Goal: Transaction & Acquisition: Purchase product/service

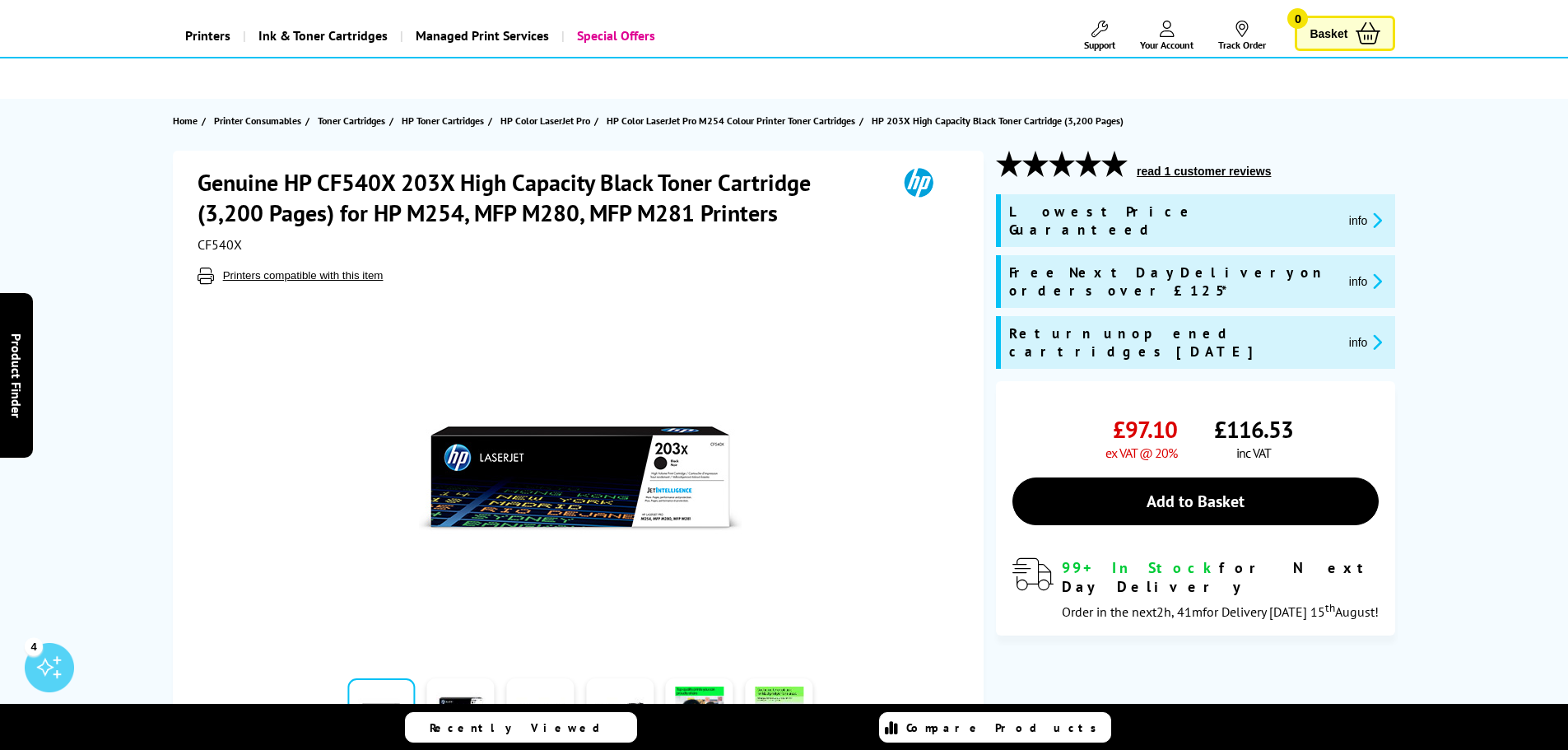
click at [196, 455] on div "Genuine HP CF540X 203X High Capacity Black Toner Cartridge (3,200 Pages) for HP…" at bounding box center [578, 459] width 811 height 616
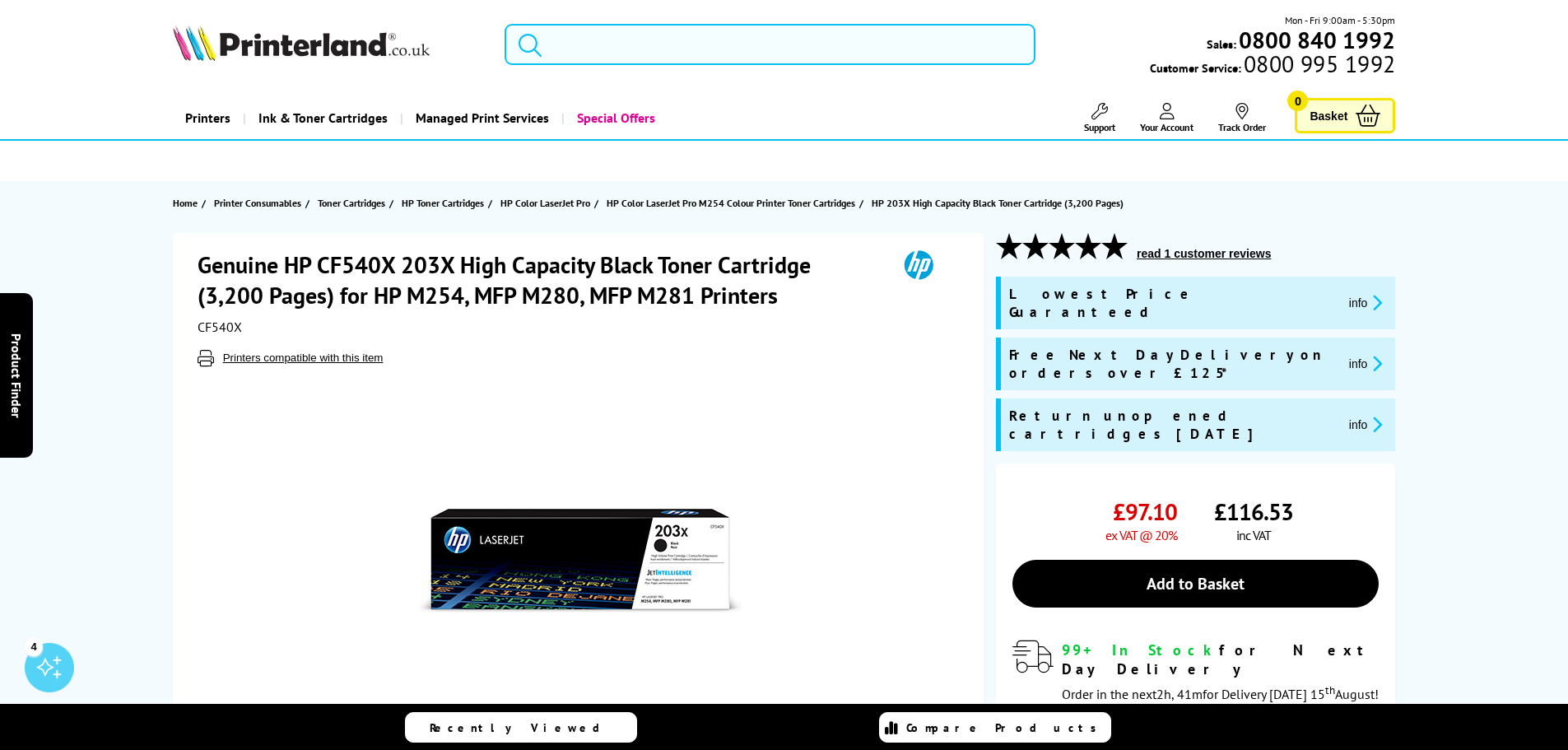
click at [729, 48] on input "search" at bounding box center [769, 44] width 531 height 41
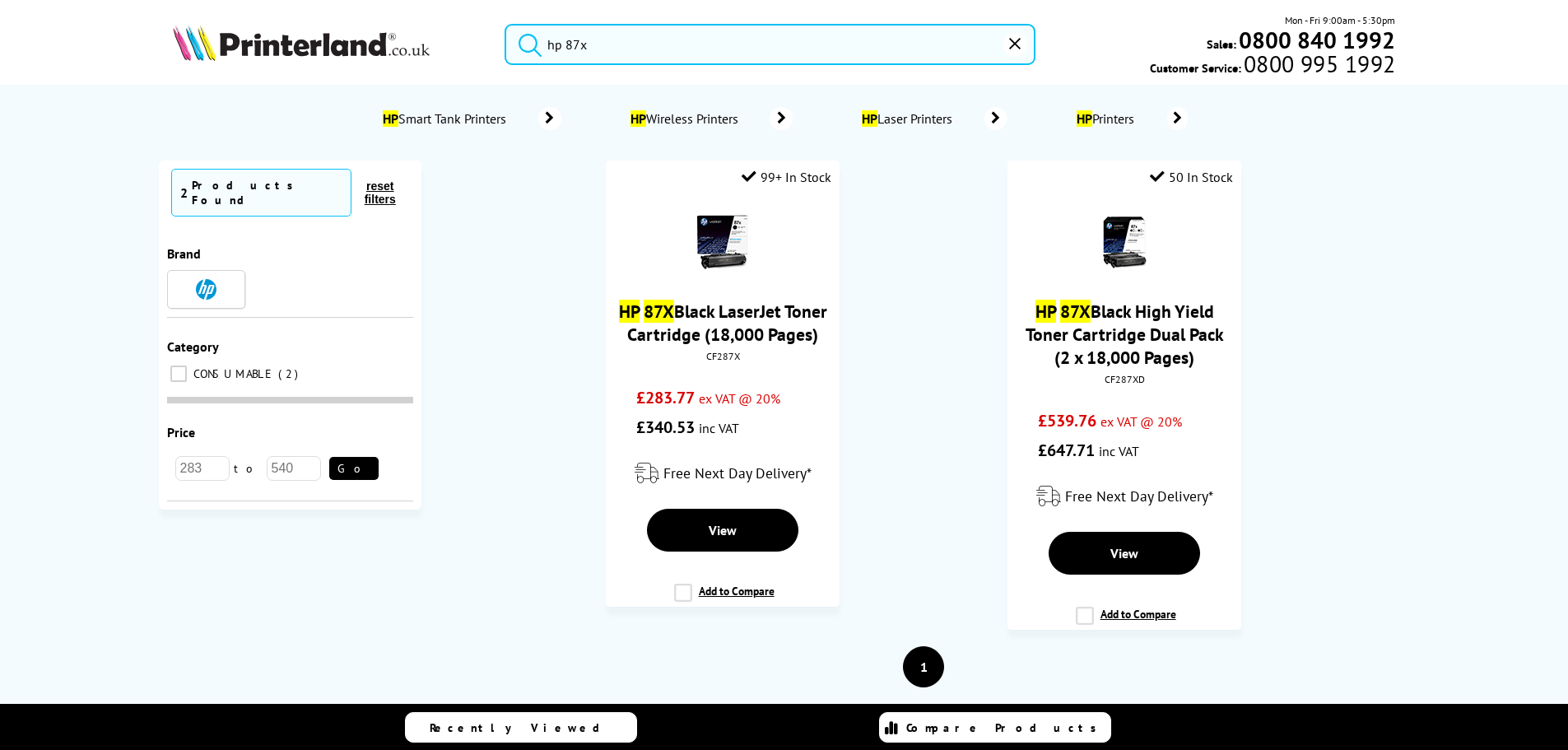
click at [729, 48] on input "hp 87x" at bounding box center [769, 44] width 531 height 41
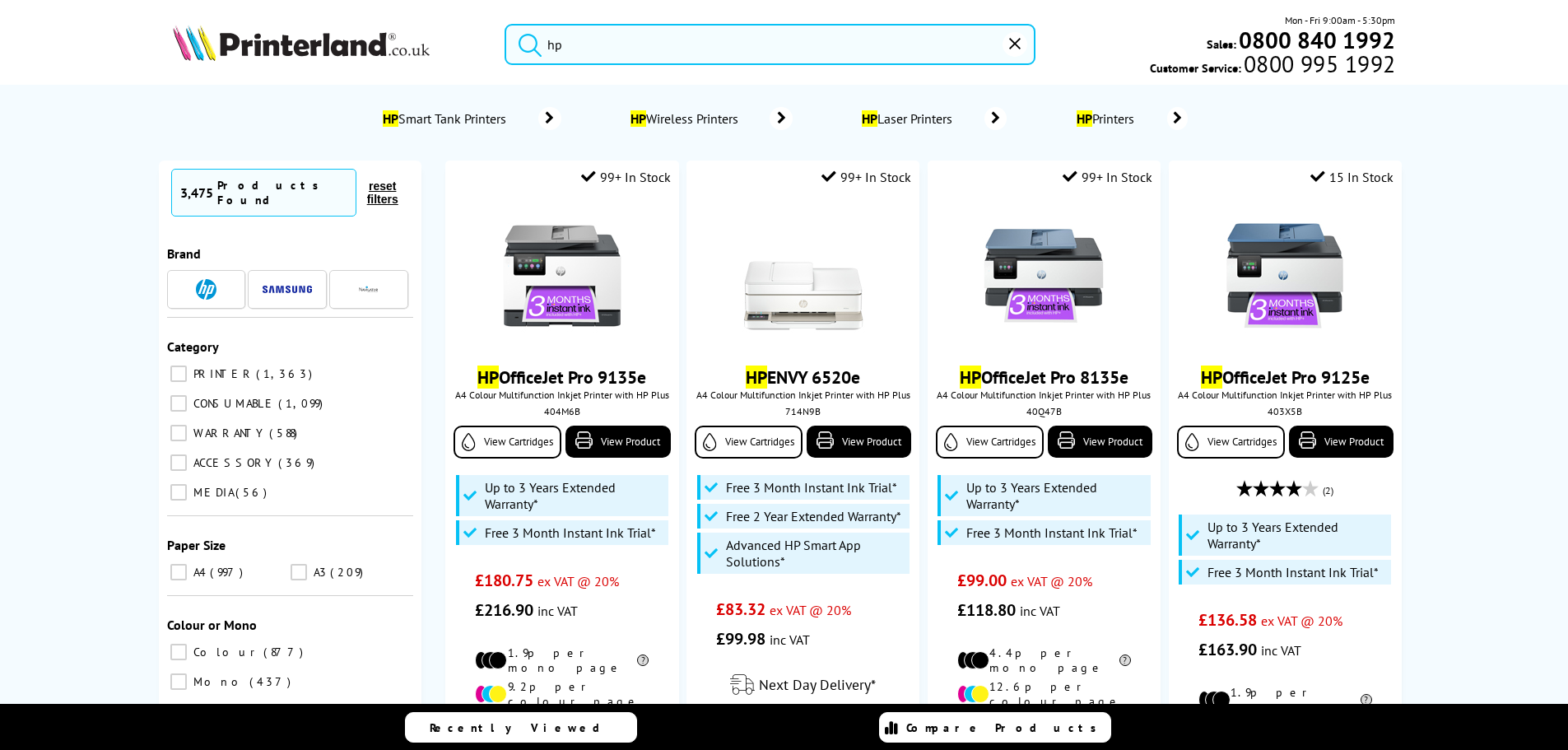
type input "h"
